Goal: Information Seeking & Learning: Learn about a topic

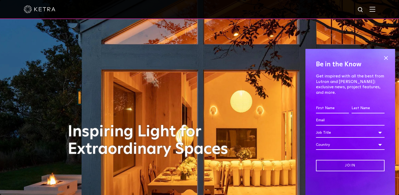
click at [380, 8] on div at bounding box center [199, 9] width 399 height 19
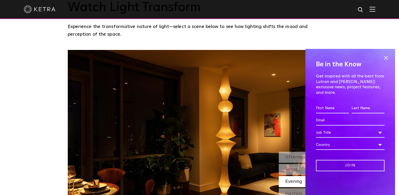
scroll to position [440, 0]
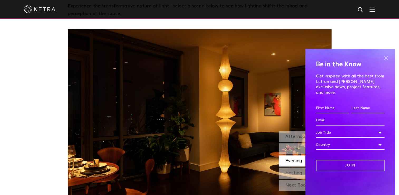
click at [386, 62] on span at bounding box center [386, 58] width 8 height 8
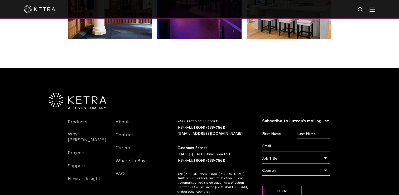
scroll to position [1109, 0]
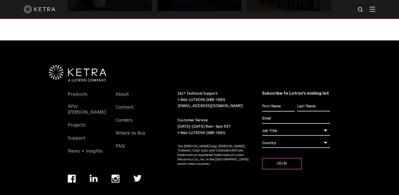
click at [260, 113] on div "24/7 Technical Support: 1-844-LUTRON1 (588-7661) lightingsupport@lutron.com Cus…" at bounding box center [220, 137] width 85 height 92
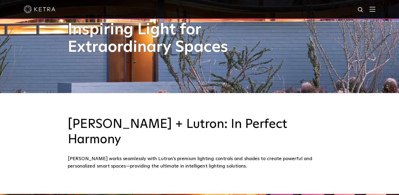
scroll to position [0, 0]
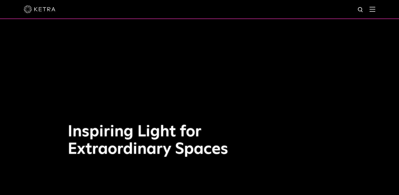
click at [376, 8] on img at bounding box center [373, 9] width 6 height 5
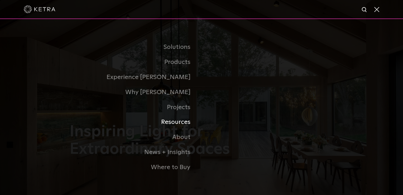
click at [188, 124] on link "Resources" at bounding box center [136, 122] width 132 height 15
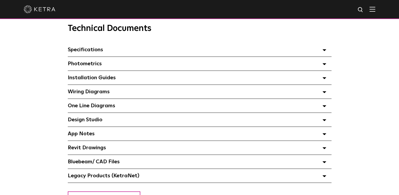
scroll to position [372, 0]
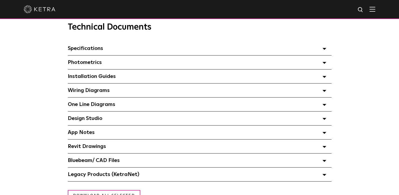
click at [95, 117] on span "Design Studio Select checkboxes to use the bulk download option below" at bounding box center [85, 118] width 35 height 5
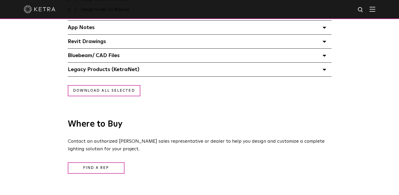
scroll to position [503, 0]
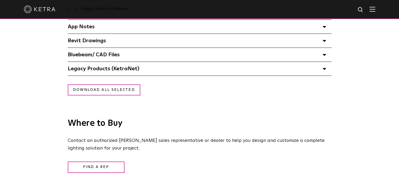
click at [99, 68] on span "Legacy Products (KetraNet) Select checkboxes to use the bulk download option be…" at bounding box center [104, 68] width 72 height 5
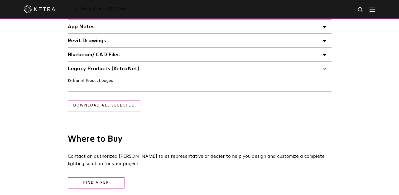
click at [91, 80] on link "Ketranet Product pages" at bounding box center [90, 80] width 45 height 4
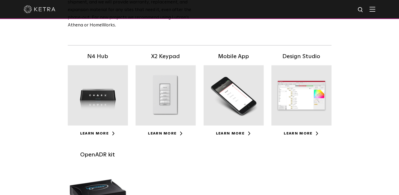
scroll to position [97, 0]
click at [295, 93] on div at bounding box center [302, 95] width 60 height 60
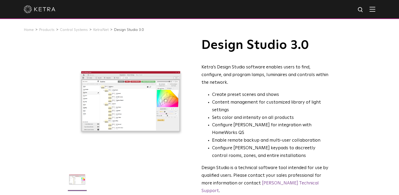
click at [376, 12] on div at bounding box center [200, 9] width 352 height 18
click at [376, 8] on img at bounding box center [373, 9] width 6 height 5
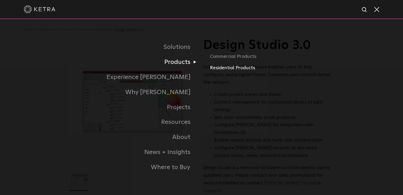
click at [214, 68] on link "Residential Products" at bounding box center [272, 68] width 124 height 8
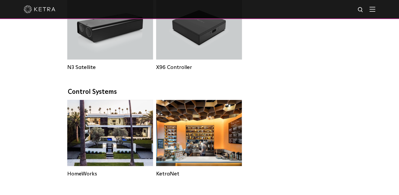
scroll to position [633, 0]
click at [41, 10] on img at bounding box center [40, 9] width 32 height 8
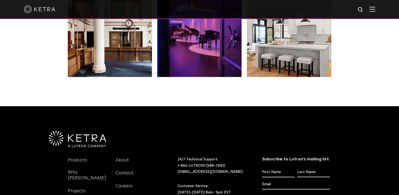
scroll to position [1109, 0]
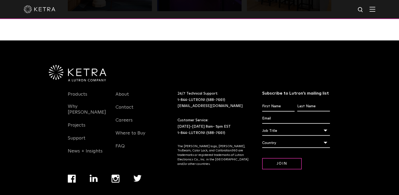
click at [376, 13] on div at bounding box center [200, 9] width 352 height 18
click at [376, 10] on img at bounding box center [373, 9] width 6 height 5
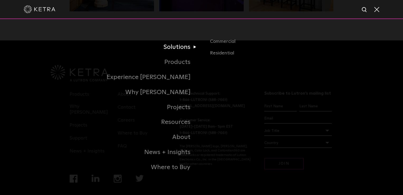
click at [184, 51] on link "Solutions" at bounding box center [136, 47] width 132 height 15
